Goal: Communication & Community: Answer question/provide support

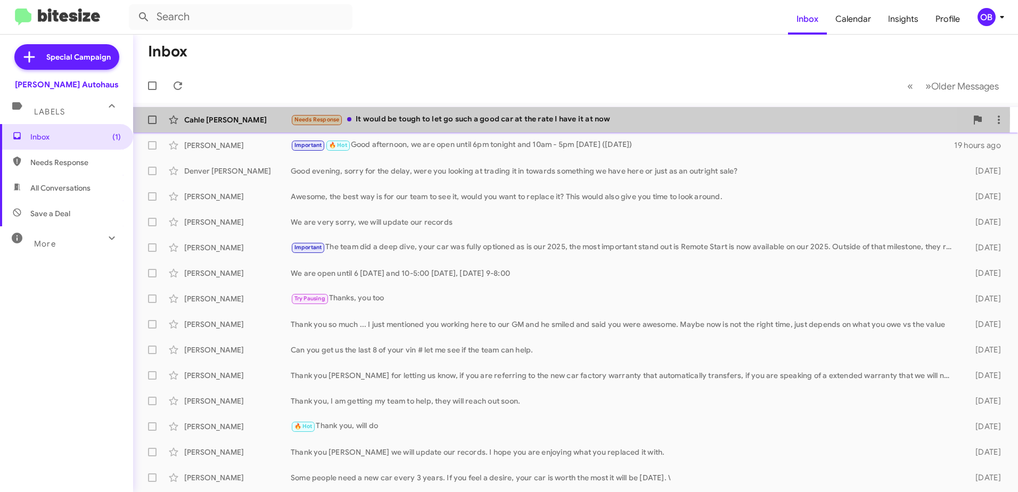
click at [375, 116] on div "Needs Response It would be tough to let go such a good car at the rate I have i…" at bounding box center [629, 119] width 676 height 12
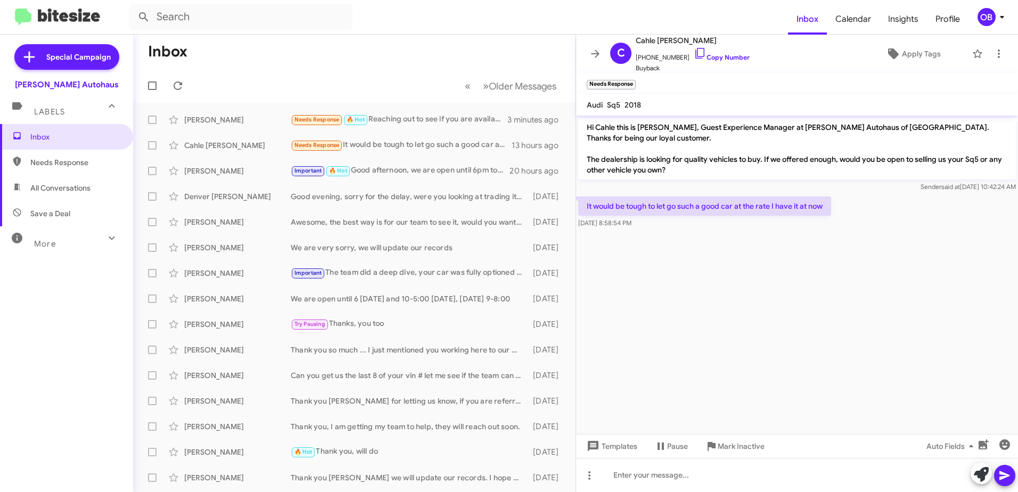
click at [107, 184] on span "All Conversations" at bounding box center [66, 188] width 133 height 26
type input "in:all-conversations"
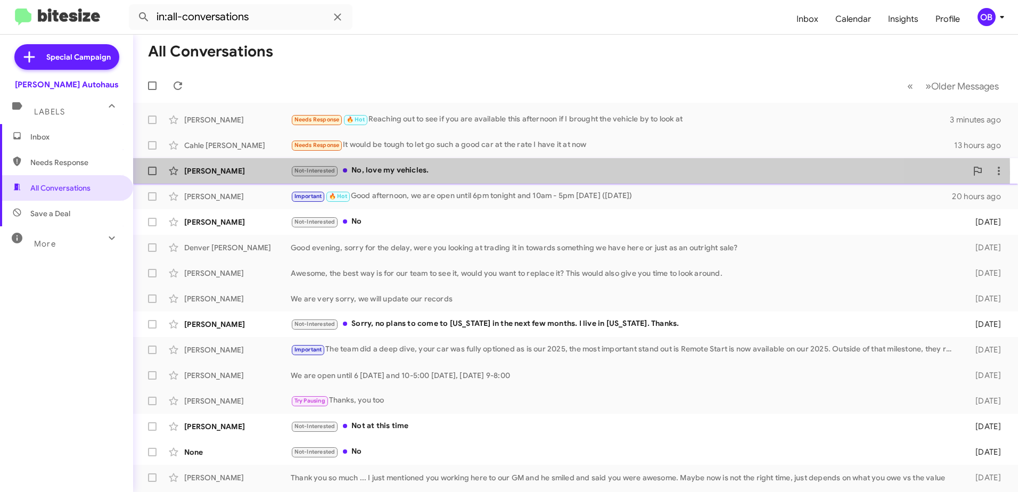
click at [483, 173] on div "Not-Interested No, love my vehicles." at bounding box center [629, 171] width 676 height 12
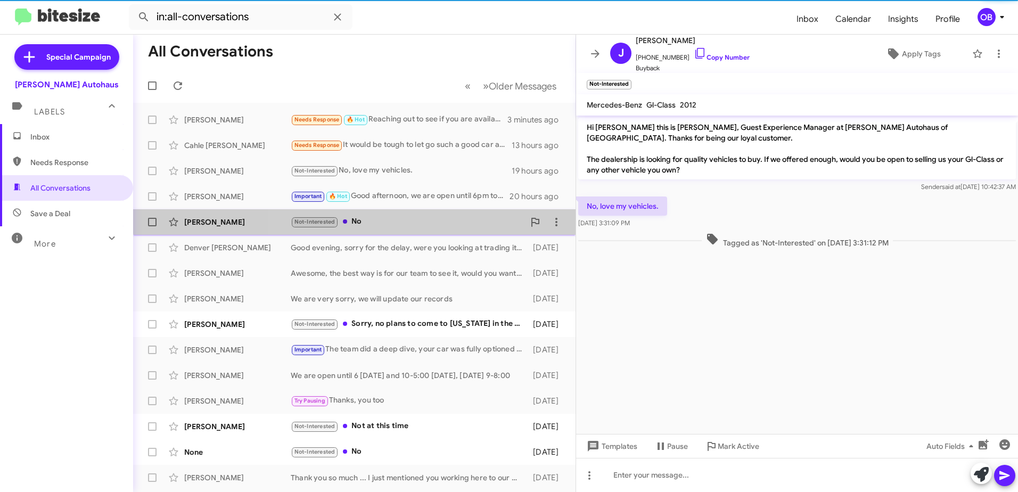
click at [483, 215] on div "Ollie Pullium Not-Interested No 2 days ago" at bounding box center [354, 221] width 425 height 21
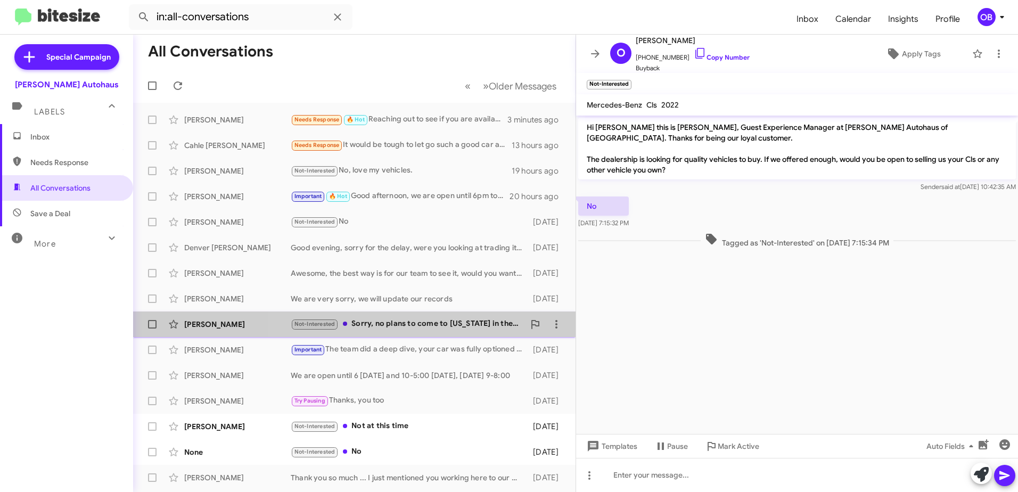
click at [472, 326] on div "Not-Interested Sorry, no plans to come to Ohio in the next few months. I live i…" at bounding box center [408, 324] width 234 height 12
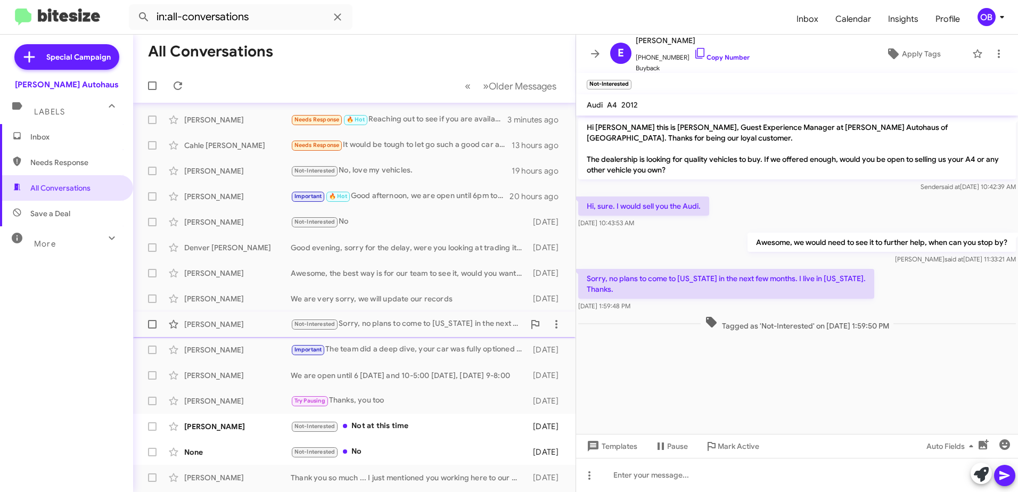
scroll to position [53, 0]
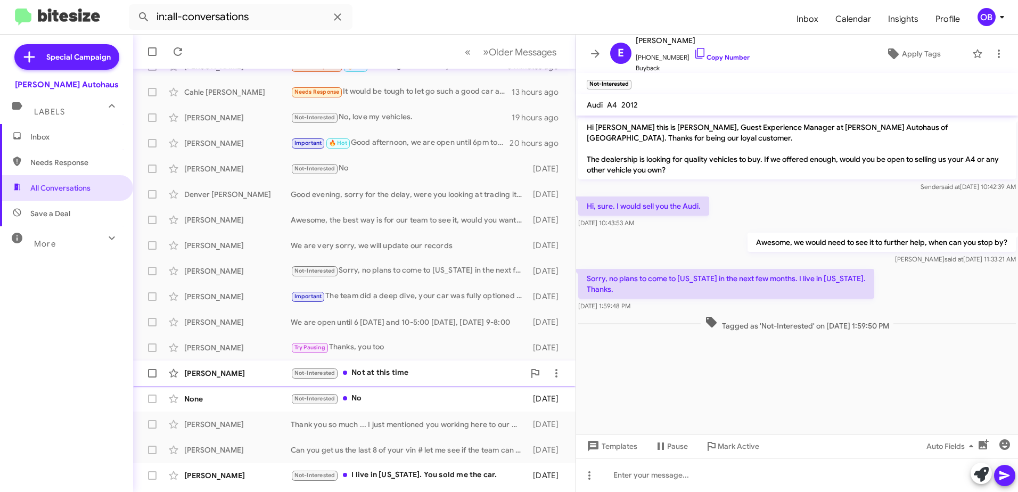
click at [449, 368] on div "Not-Interested Not at this time" at bounding box center [408, 373] width 234 height 12
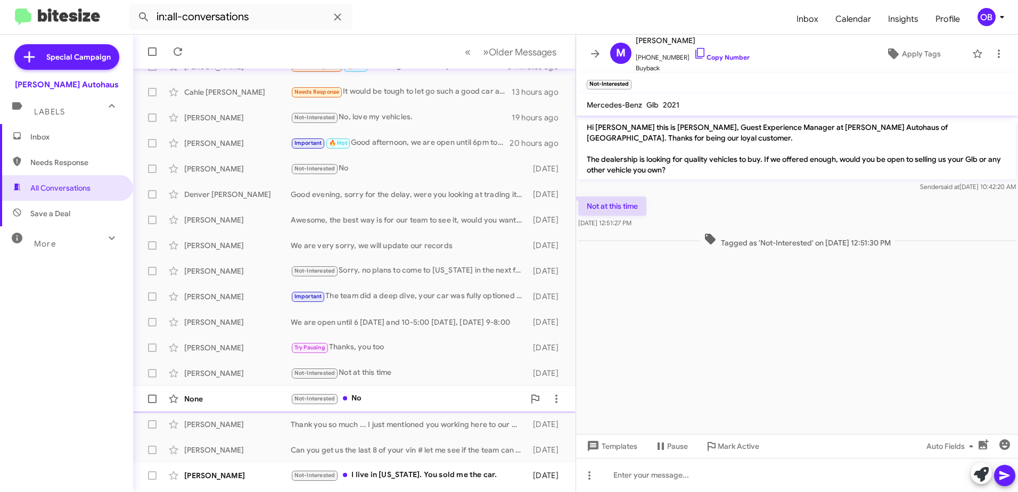
click at [449, 388] on span "None Not-Interested No 2 days ago" at bounding box center [354, 399] width 442 height 26
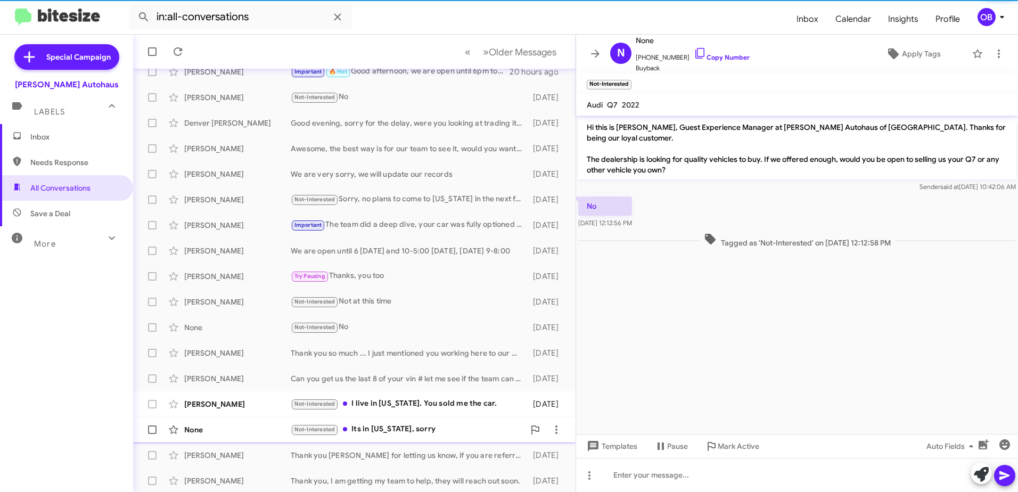
scroll to position [126, 0]
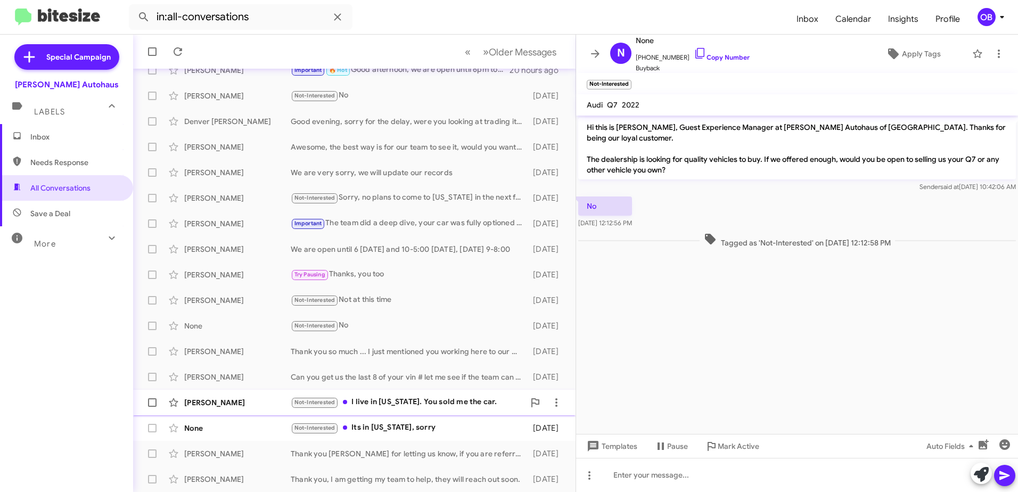
click at [424, 390] on span "James Jeffries Not-Interested I live in North Carolina. You sold me the car. 2 …" at bounding box center [354, 403] width 442 height 26
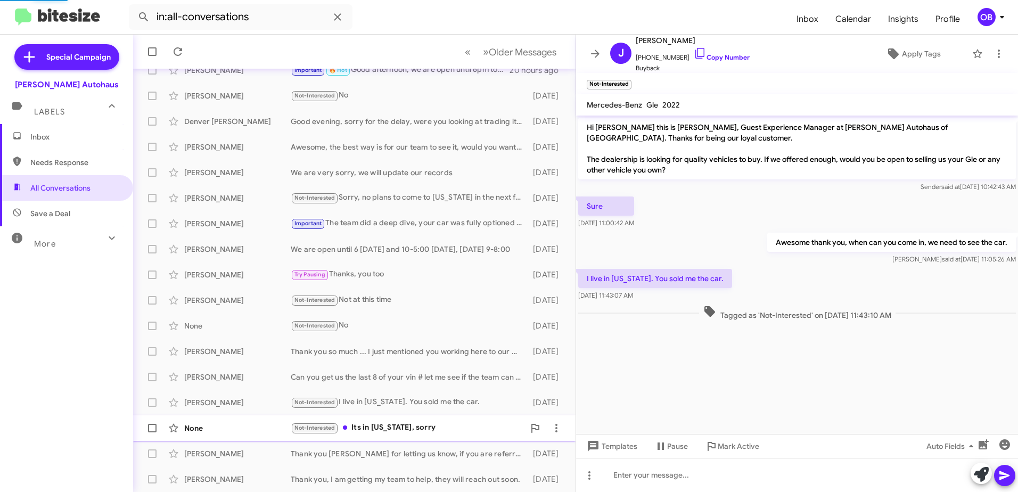
click at [429, 423] on div "Not-Interested Its in Texas, sorry" at bounding box center [408, 428] width 234 height 12
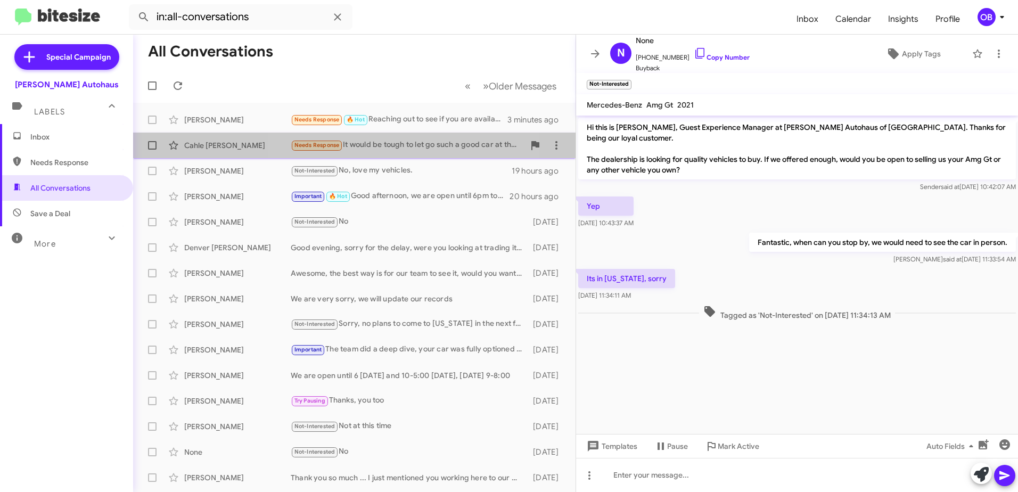
click at [402, 149] on div "Needs Response It would be tough to let go such a good car at the rate I have i…" at bounding box center [408, 145] width 234 height 12
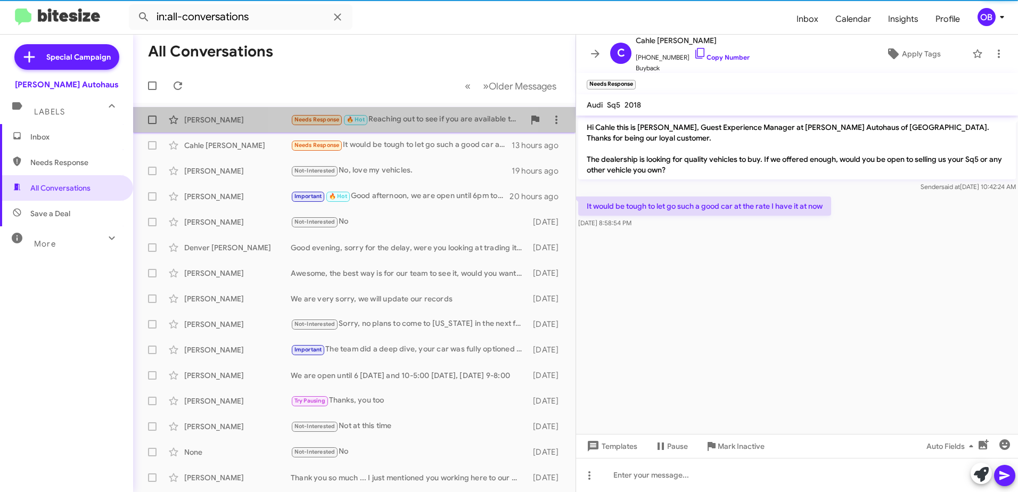
click at [408, 129] on div "Jeffery Barror Needs Response 🔥 Hot Reaching out to see if you are available th…" at bounding box center [354, 119] width 425 height 21
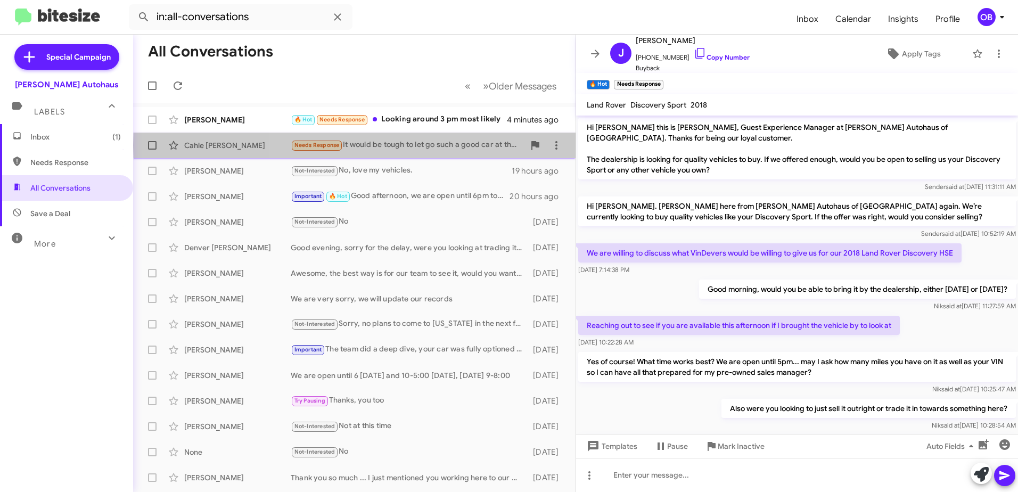
click at [433, 145] on div "Needs Response It would be tough to let go such a good car at the rate I have i…" at bounding box center [408, 145] width 234 height 12
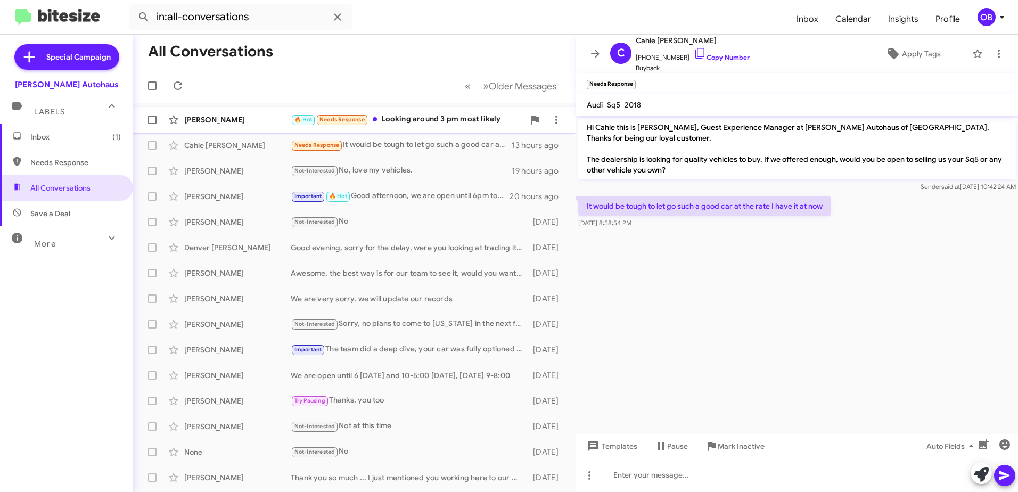
click at [433, 119] on div "🔥 Hot Needs Response Looking around 3 pm most likely" at bounding box center [408, 119] width 234 height 12
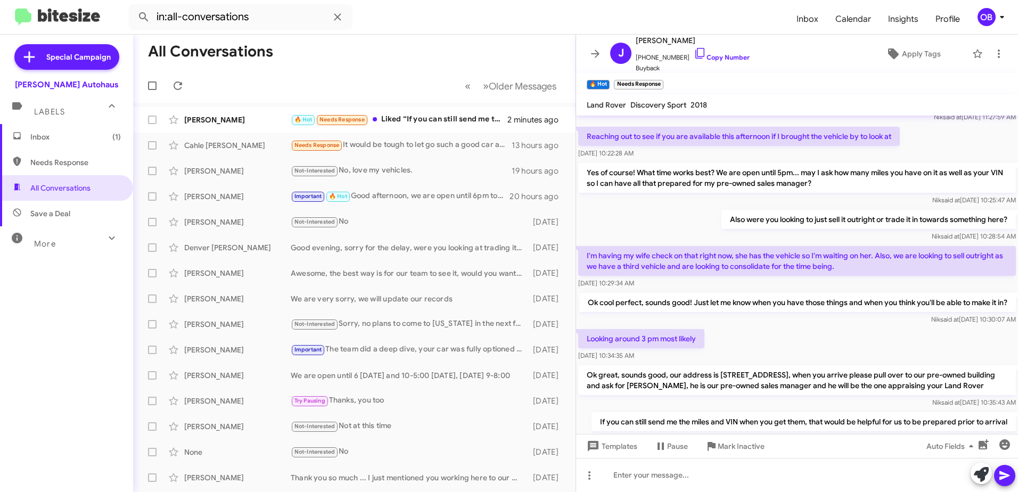
scroll to position [304, 0]
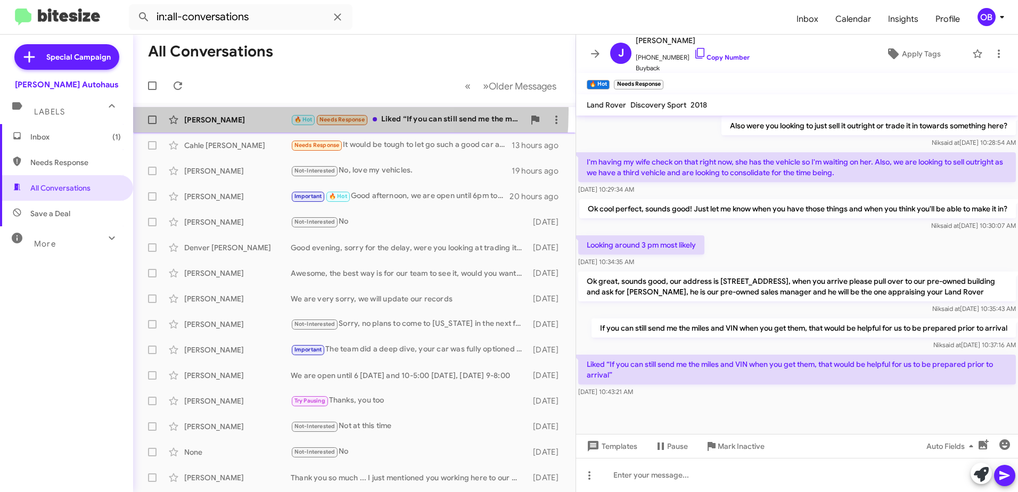
click at [240, 110] on div "Jeffery Barror 🔥 Hot Needs Response Liked “If you can still send me the miles a…" at bounding box center [354, 119] width 425 height 21
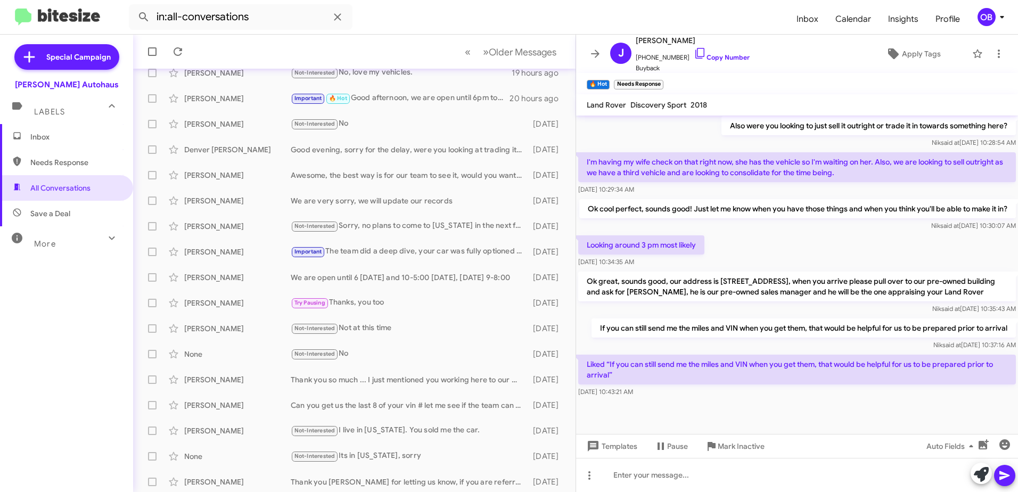
scroll to position [106, 0]
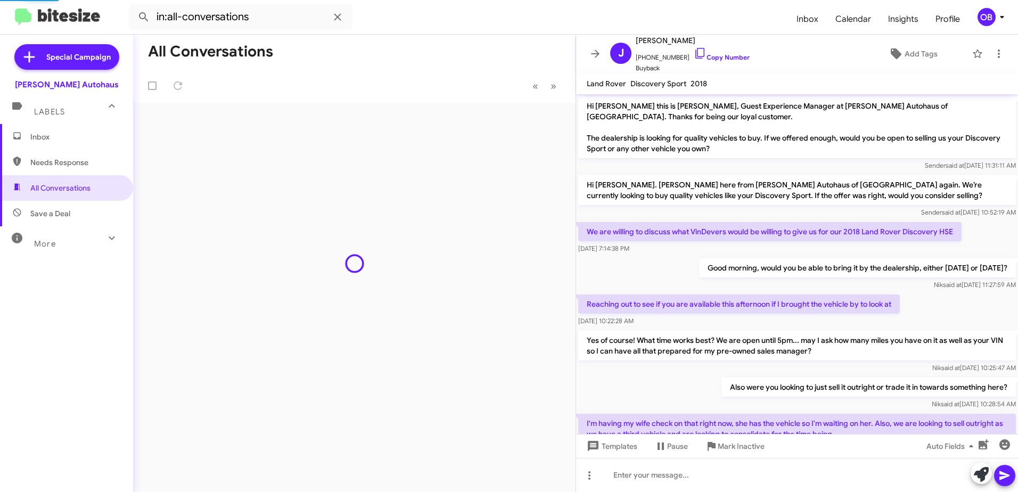
scroll to position [360, 0]
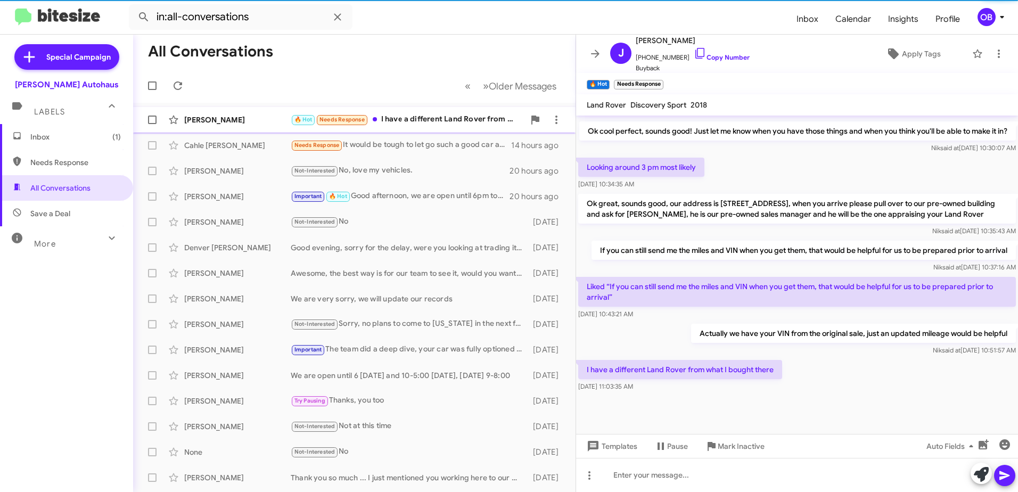
click at [411, 120] on div "🔥 Hot Needs Response I have a different Land Rover from what I bought there" at bounding box center [408, 119] width 234 height 12
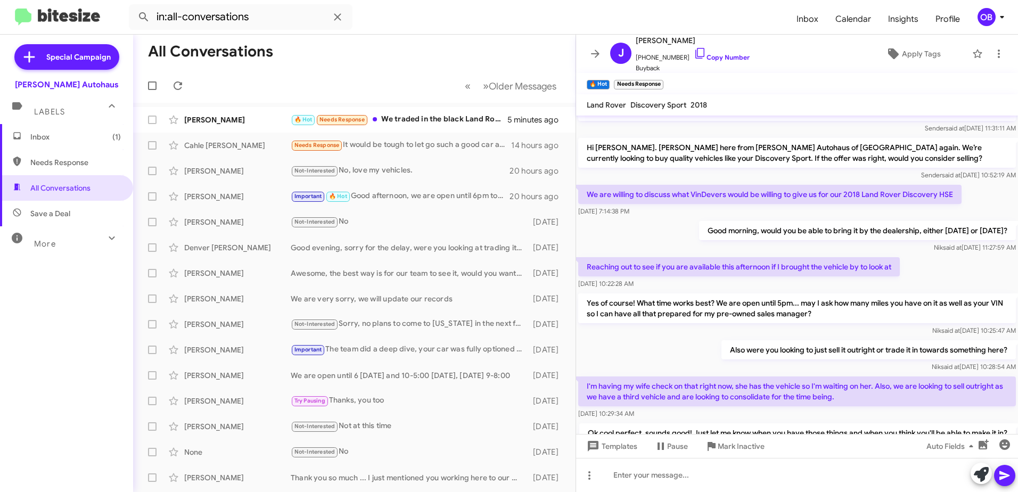
scroll to position [5, 0]
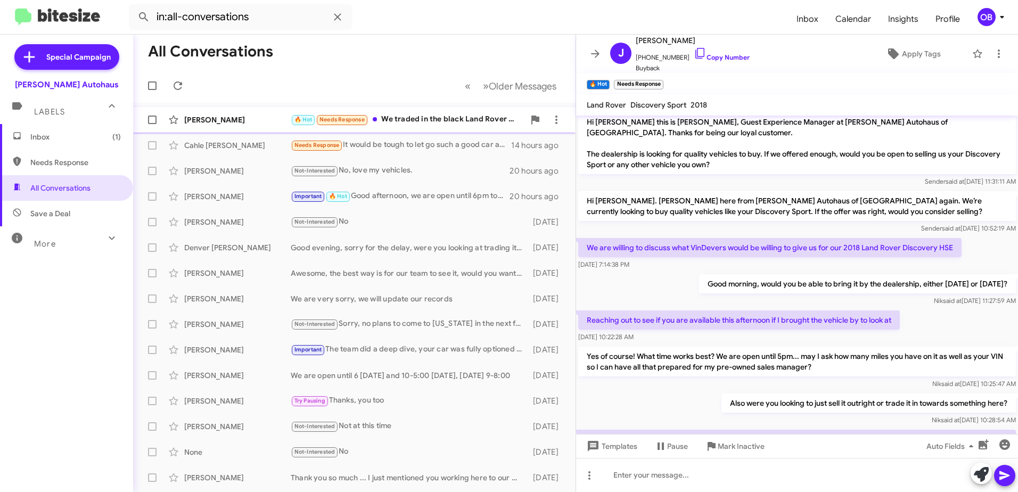
click at [415, 116] on div "🔥 Hot Needs Response We traded in the black Land Rover we bought there for a 20…" at bounding box center [408, 119] width 234 height 12
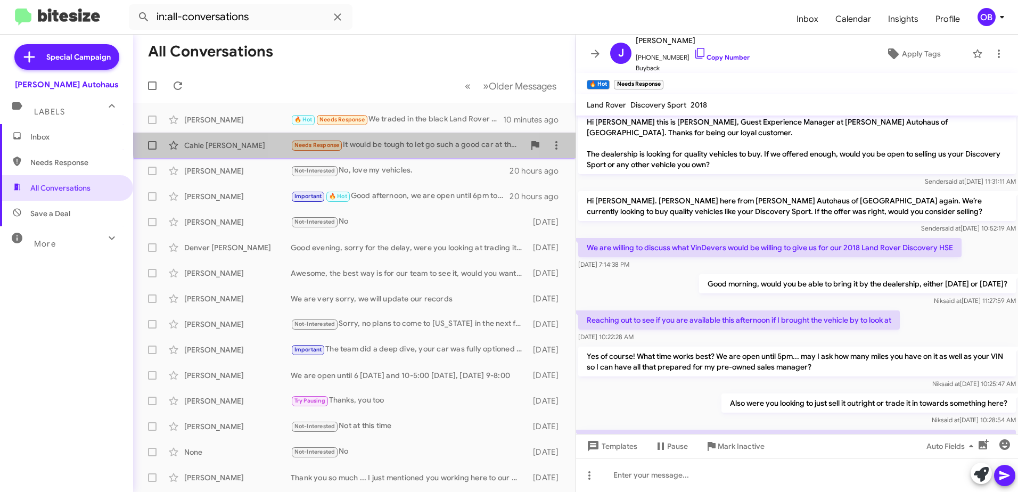
click at [406, 138] on div "Cahle [PERSON_NAME] Needs Response It would be tough to let go such a good car …" at bounding box center [354, 145] width 425 height 21
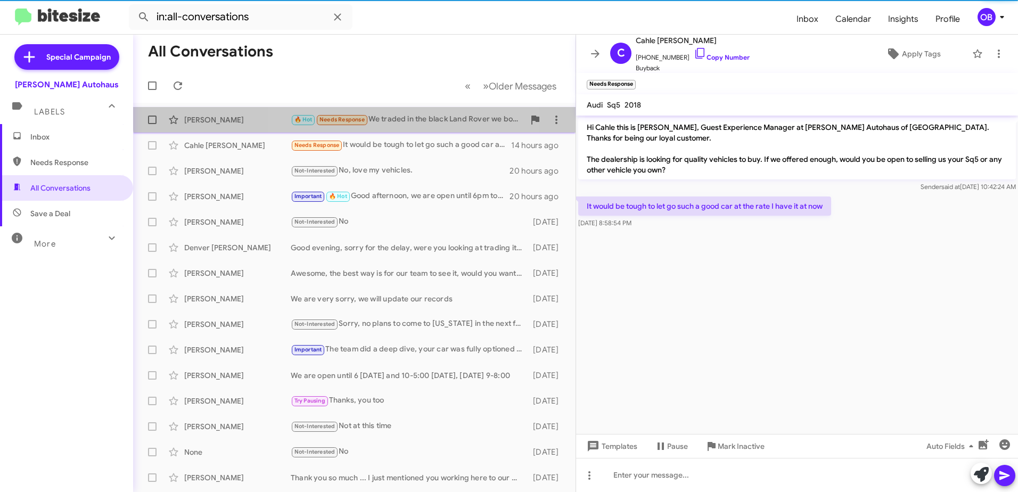
click at [407, 113] on div "🔥 Hot Needs Response We traded in the black Land Rover we bought there for a 20…" at bounding box center [408, 119] width 234 height 12
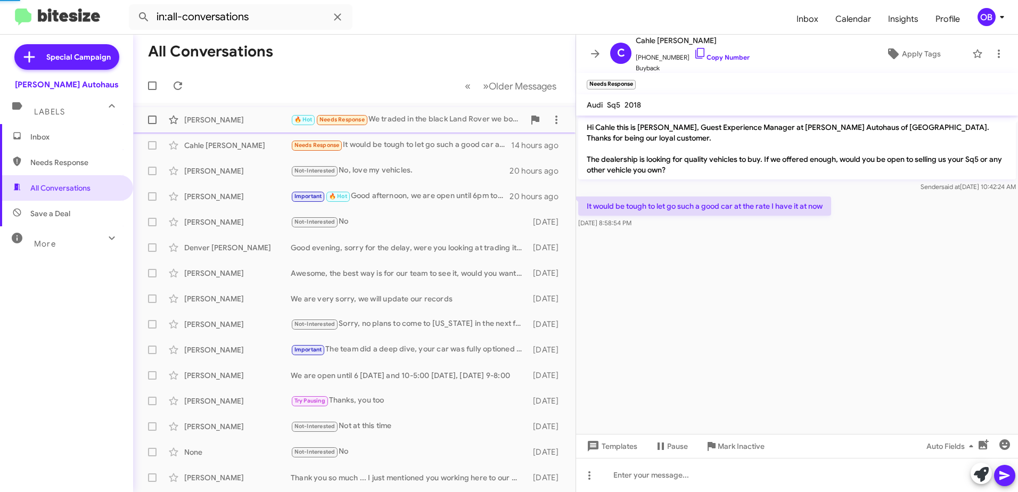
scroll to position [481, 0]
